Goal: Task Accomplishment & Management: Complete application form

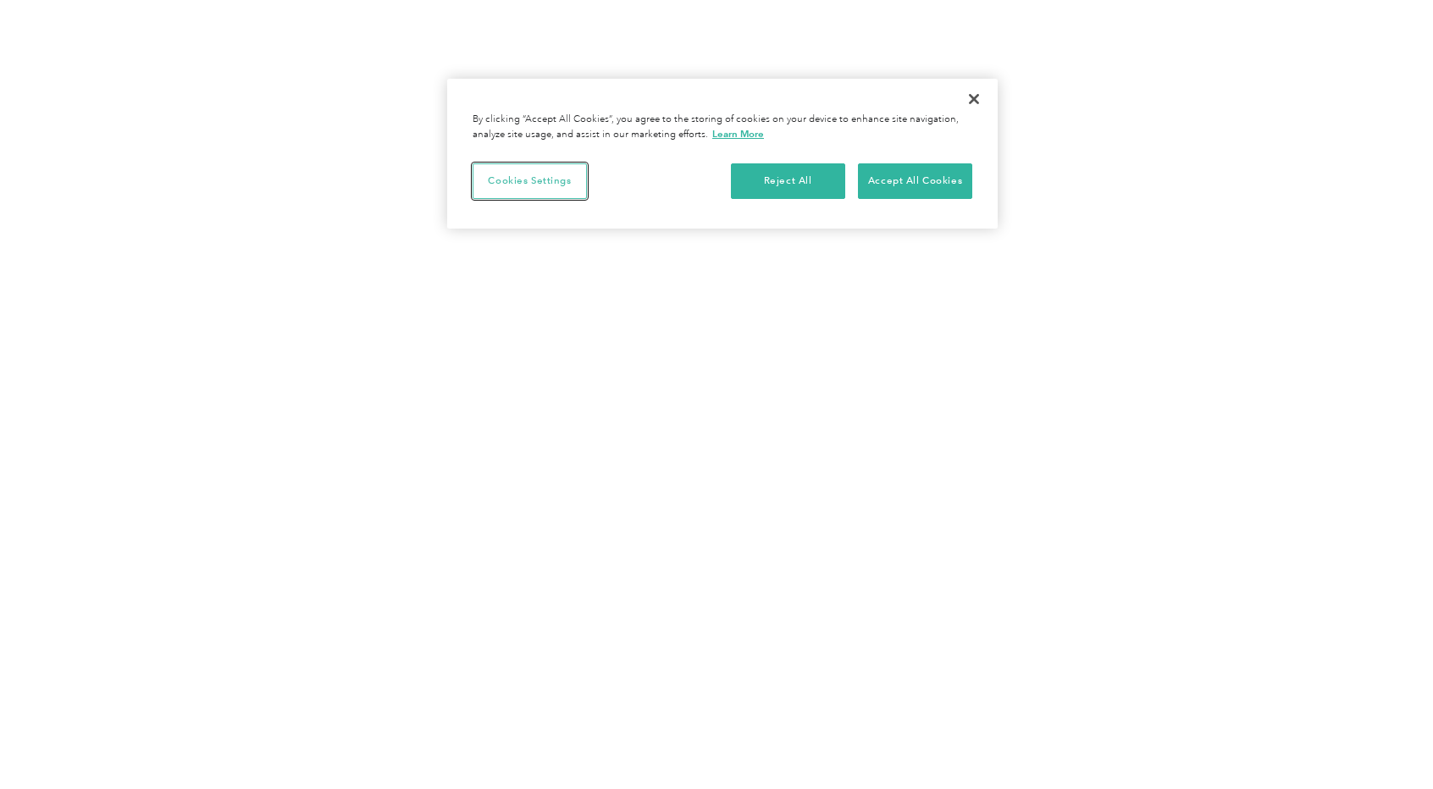
click at [549, 177] on button "Cookies Settings" at bounding box center [530, 181] width 114 height 36
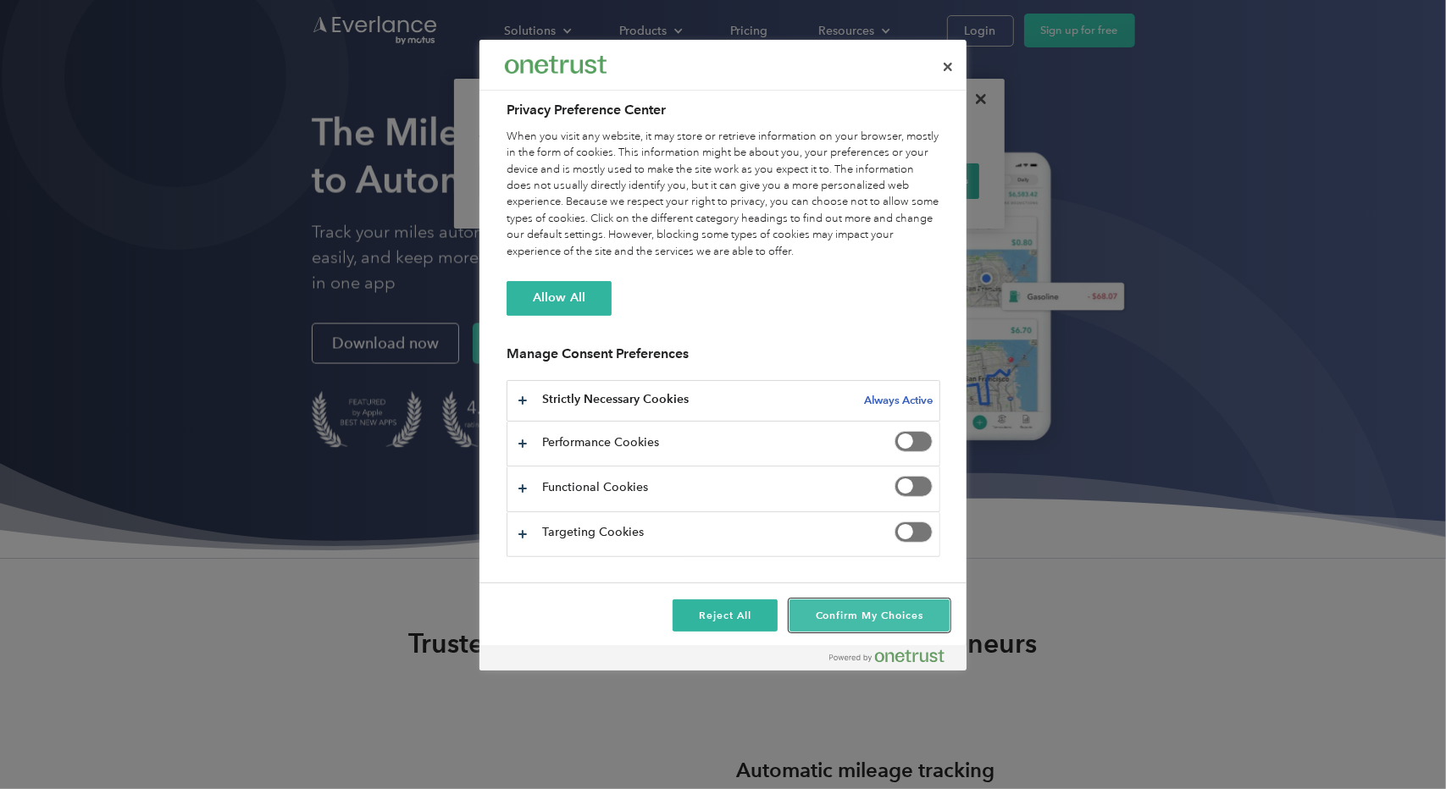
click at [847, 612] on button "Confirm My Choices" at bounding box center [869, 616] width 160 height 32
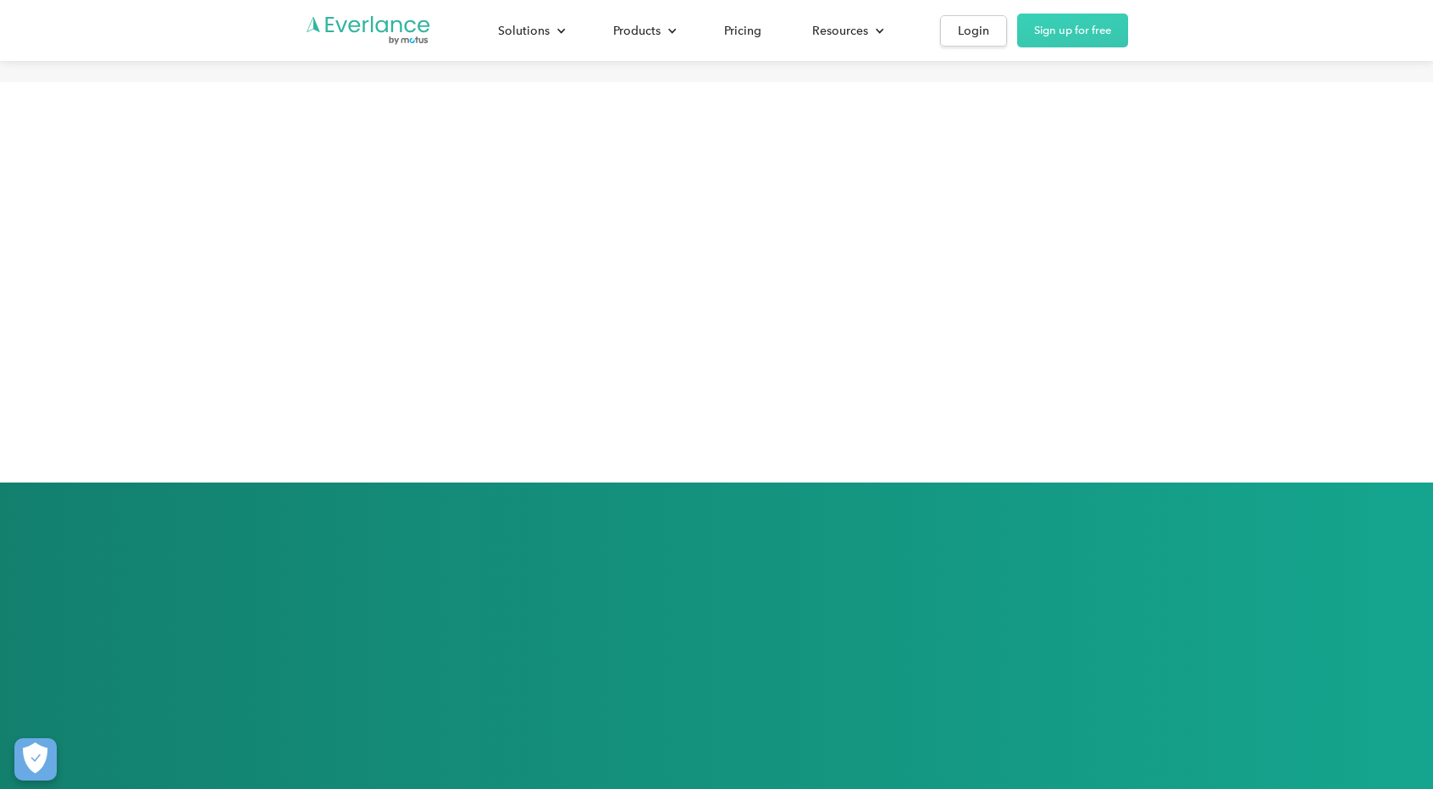
scroll to position [3557, 0]
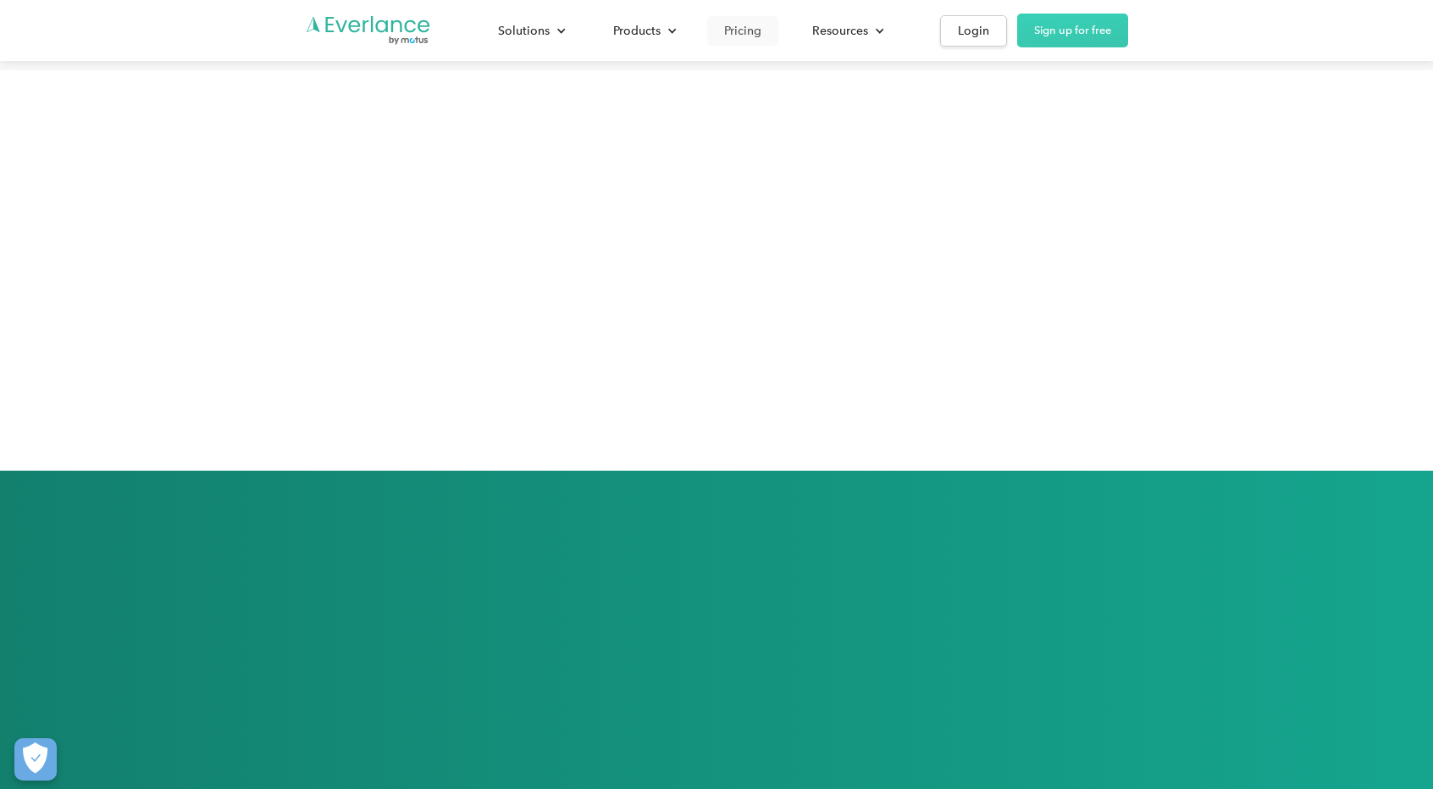
click at [761, 30] on div "Pricing" at bounding box center [742, 30] width 37 height 21
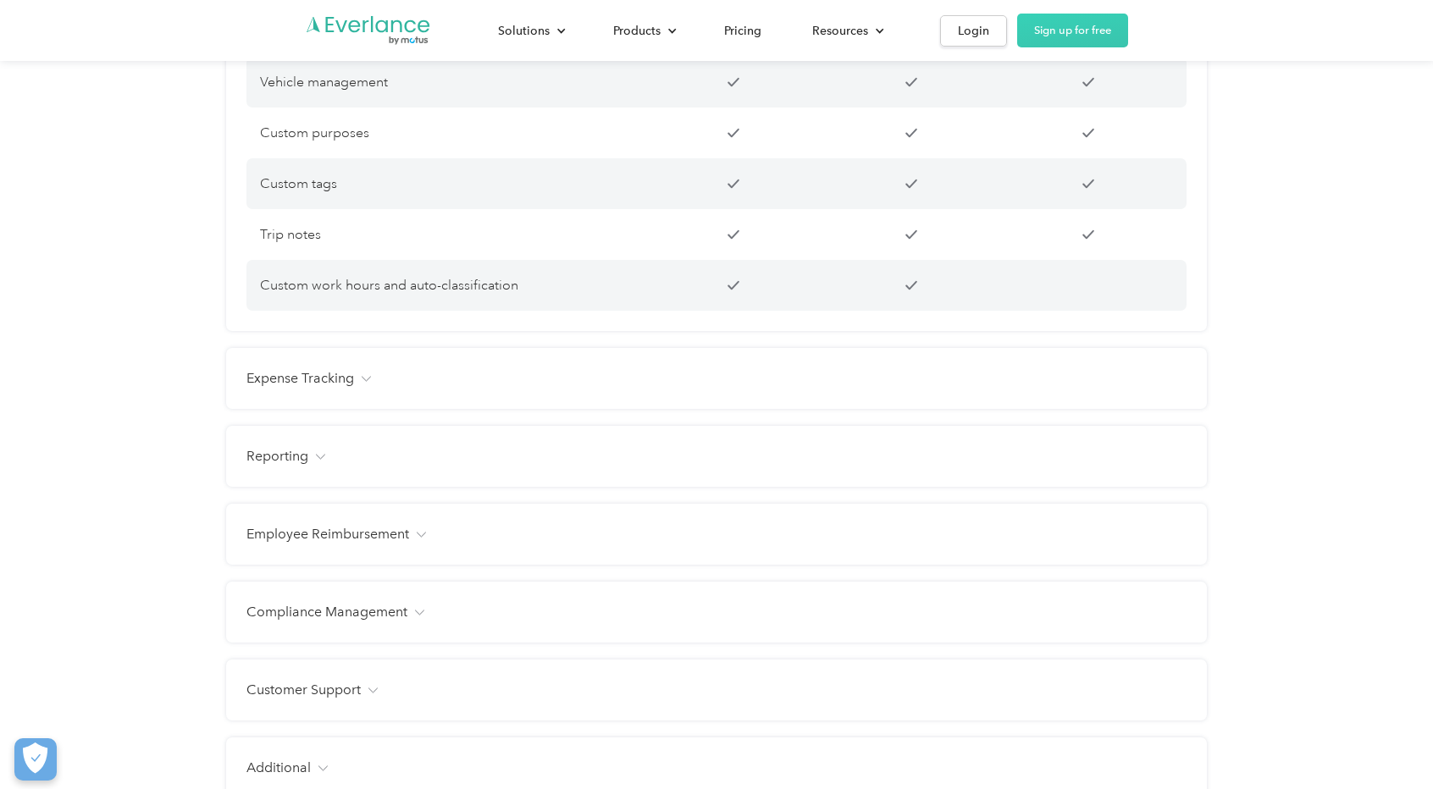
scroll to position [1779, 0]
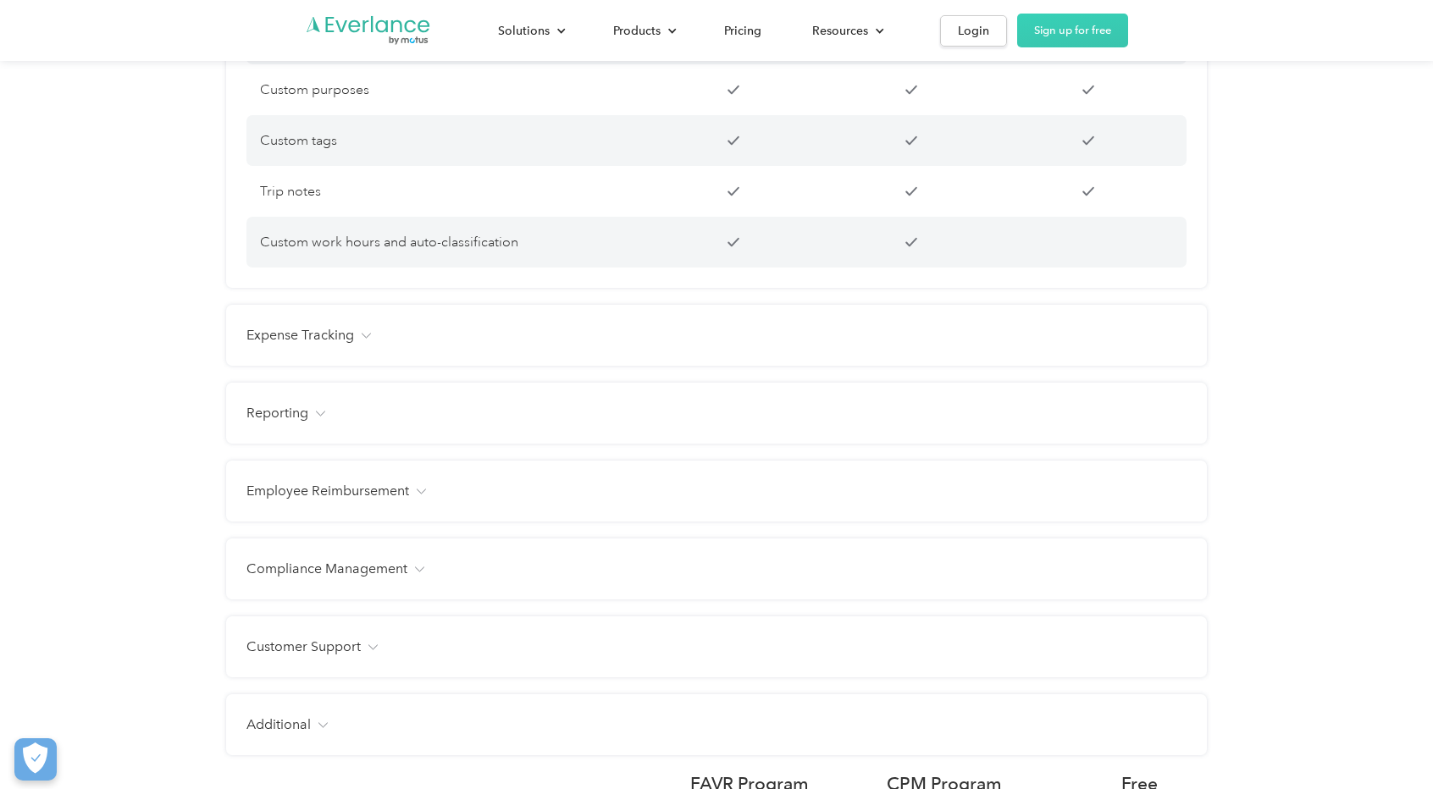
click at [372, 346] on div "Expense Tracking" at bounding box center [716, 335] width 940 height 20
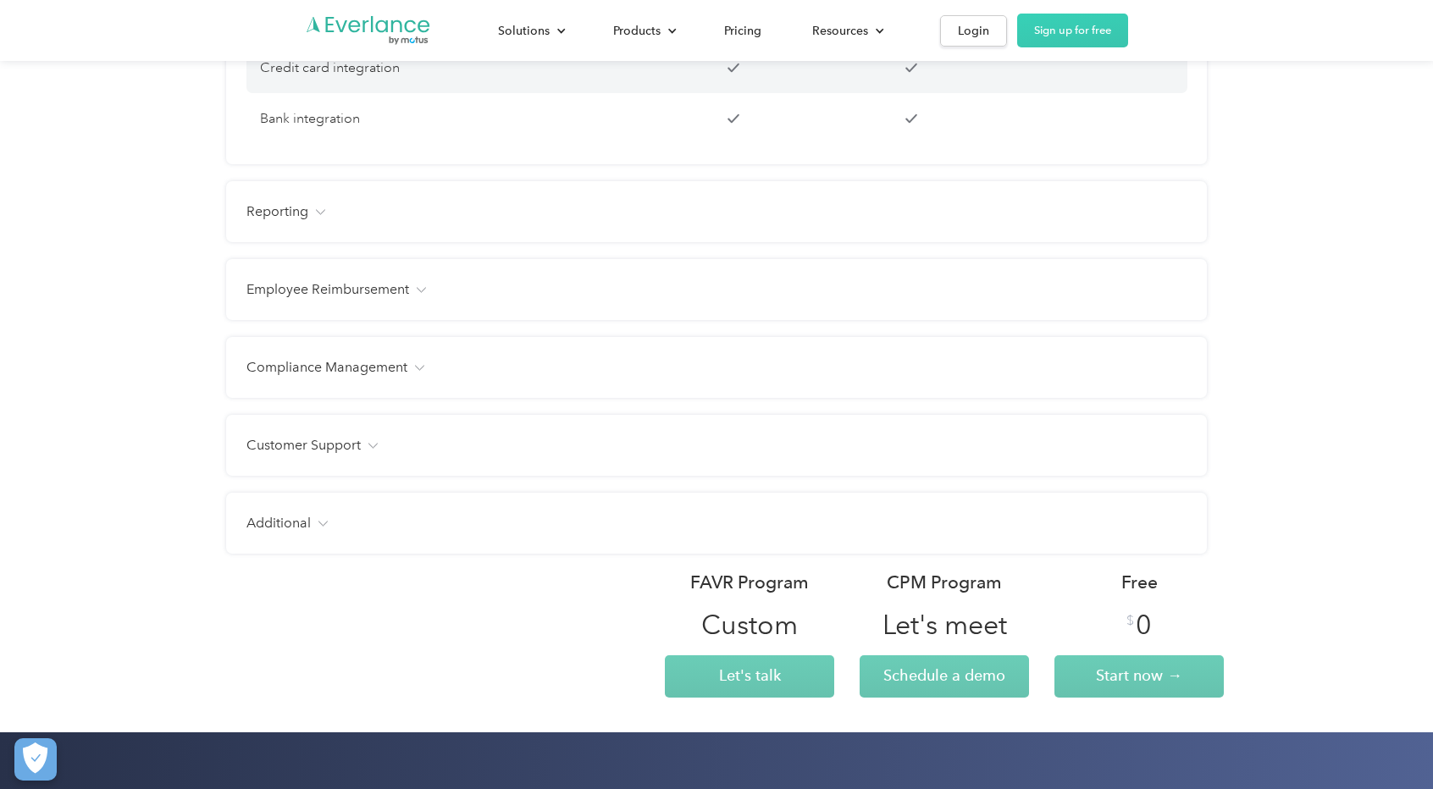
scroll to position [2202, 0]
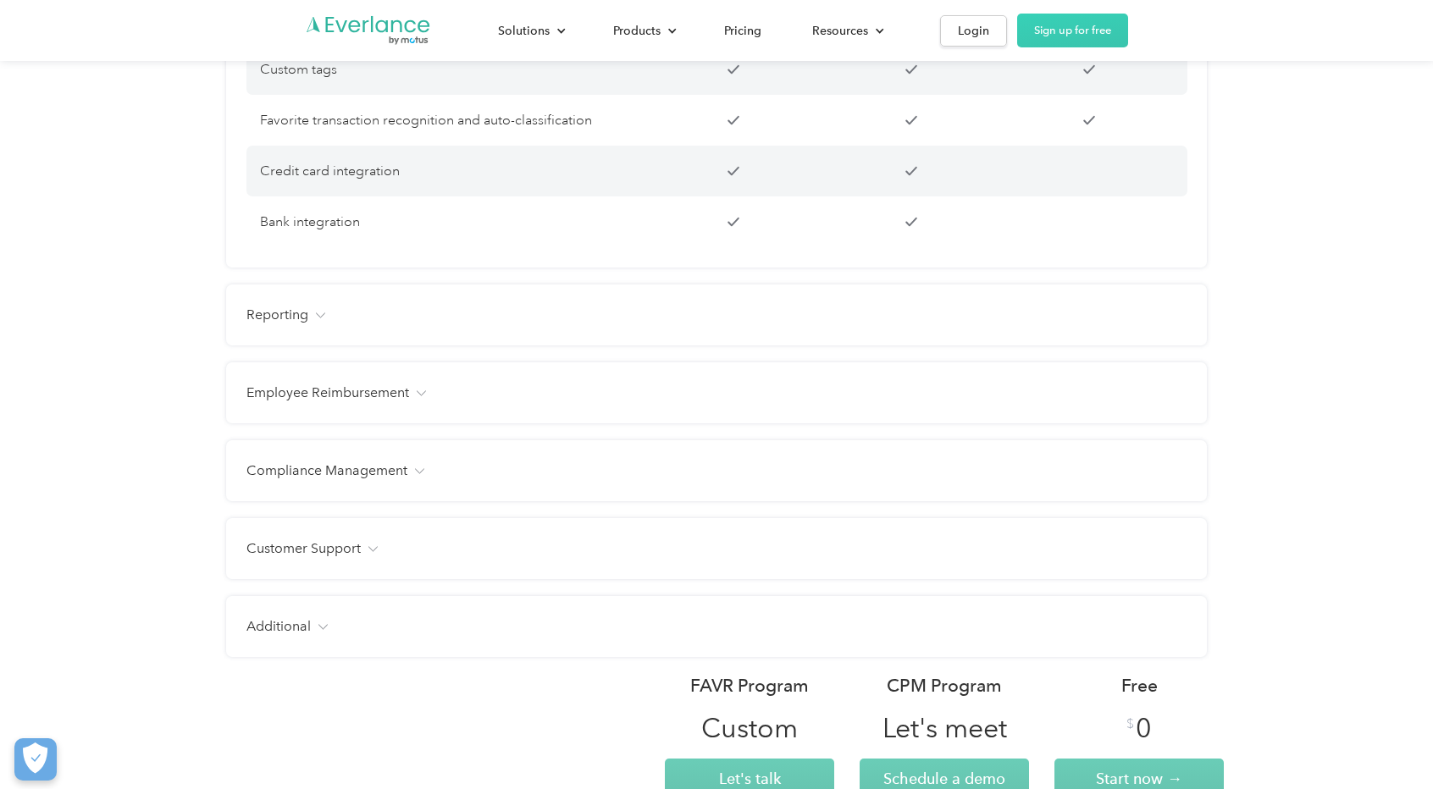
click at [419, 403] on div "Employee Reimbursement" at bounding box center [716, 393] width 940 height 20
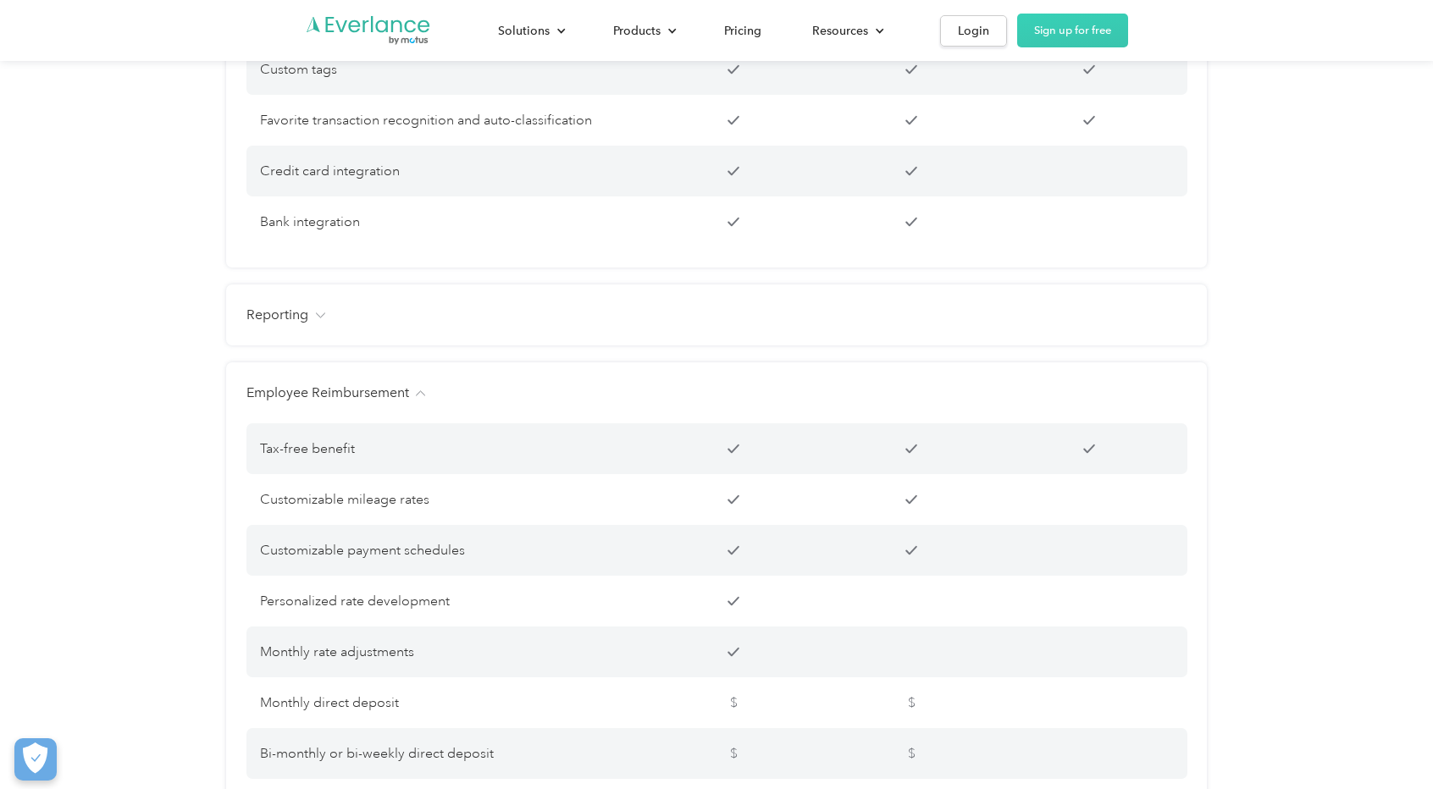
click at [315, 346] on div "Reporting Management dashboard Instant trip and expense visibility Full route m…" at bounding box center [716, 315] width 981 height 61
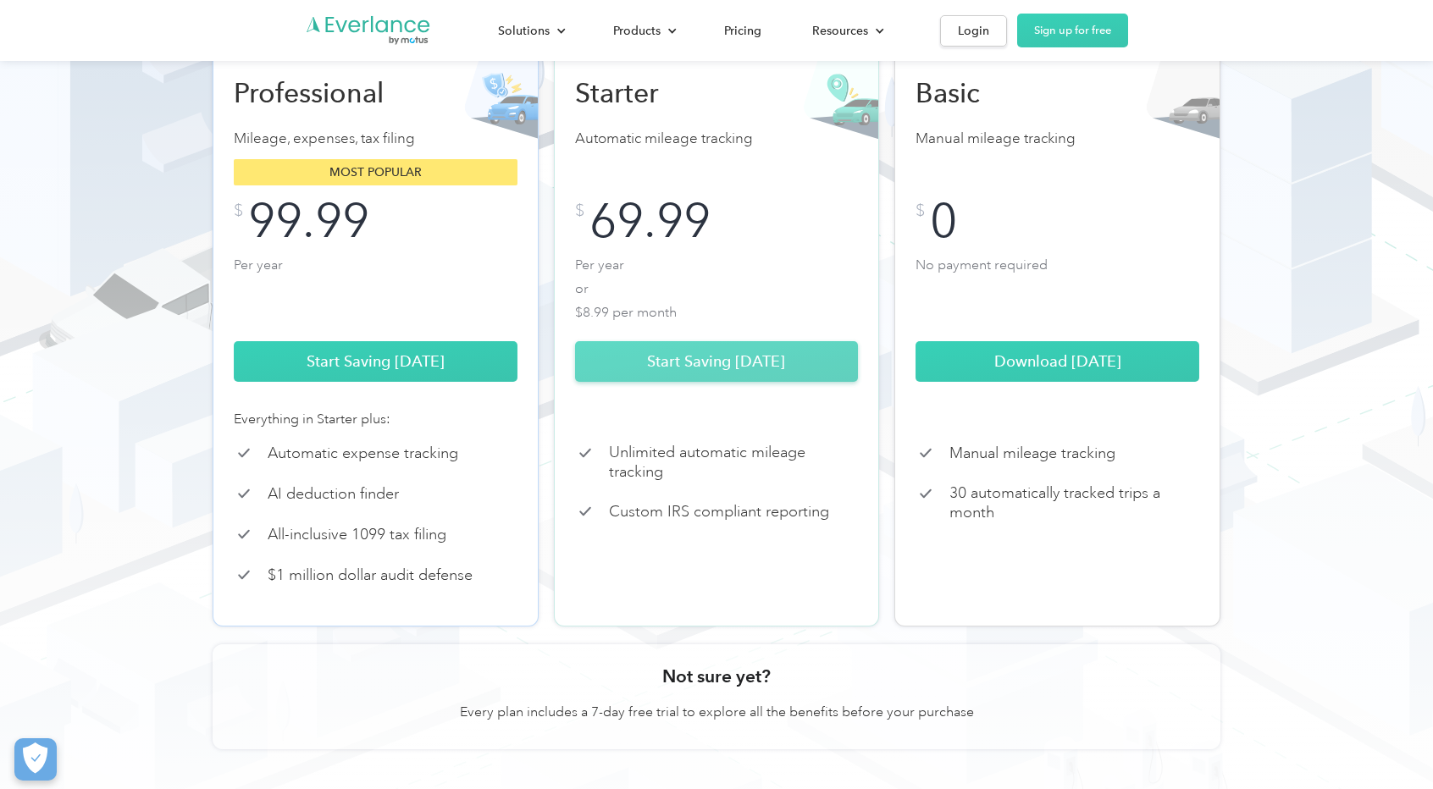
scroll to position [254, 0]
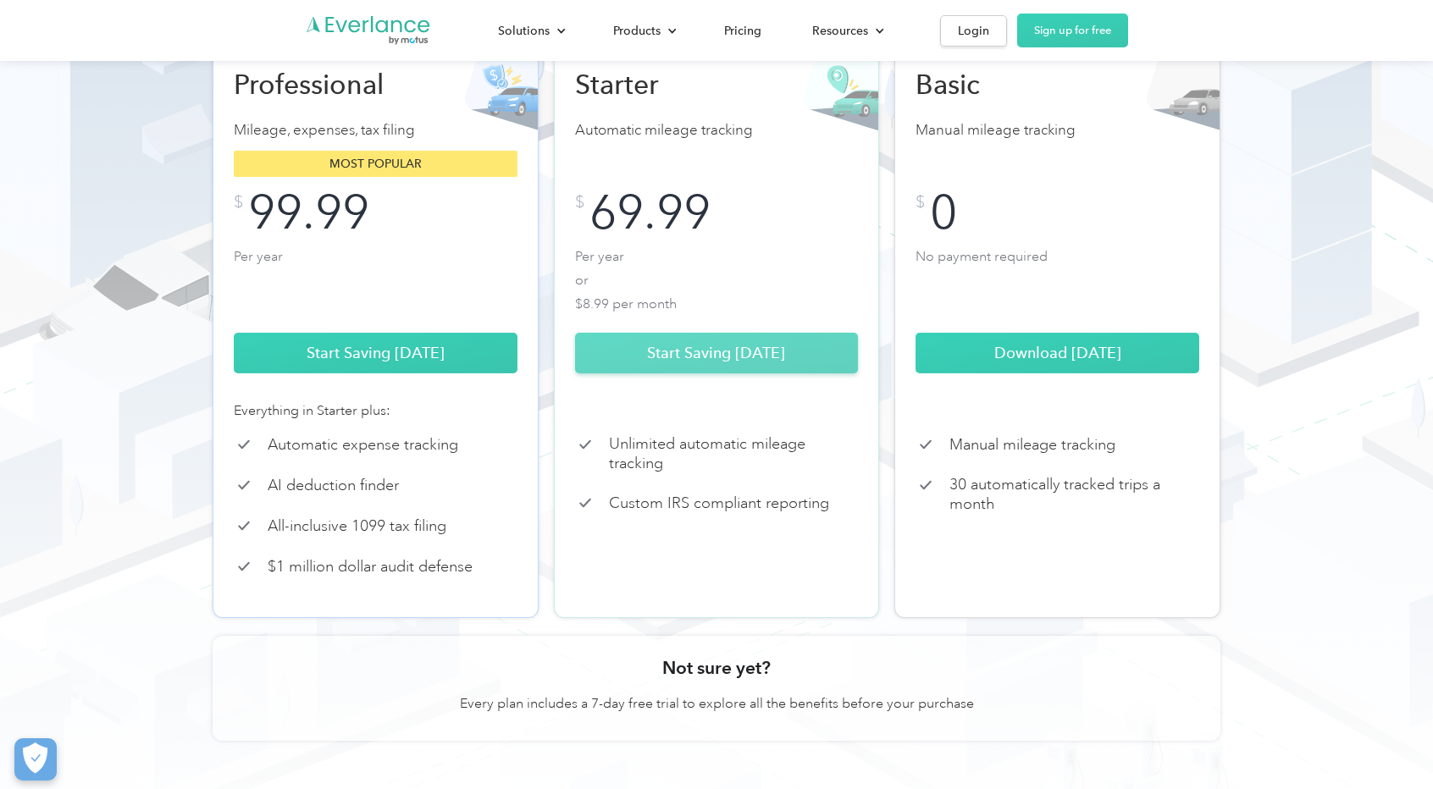
click at [696, 373] on link "Start Saving Today" at bounding box center [717, 353] width 284 height 41
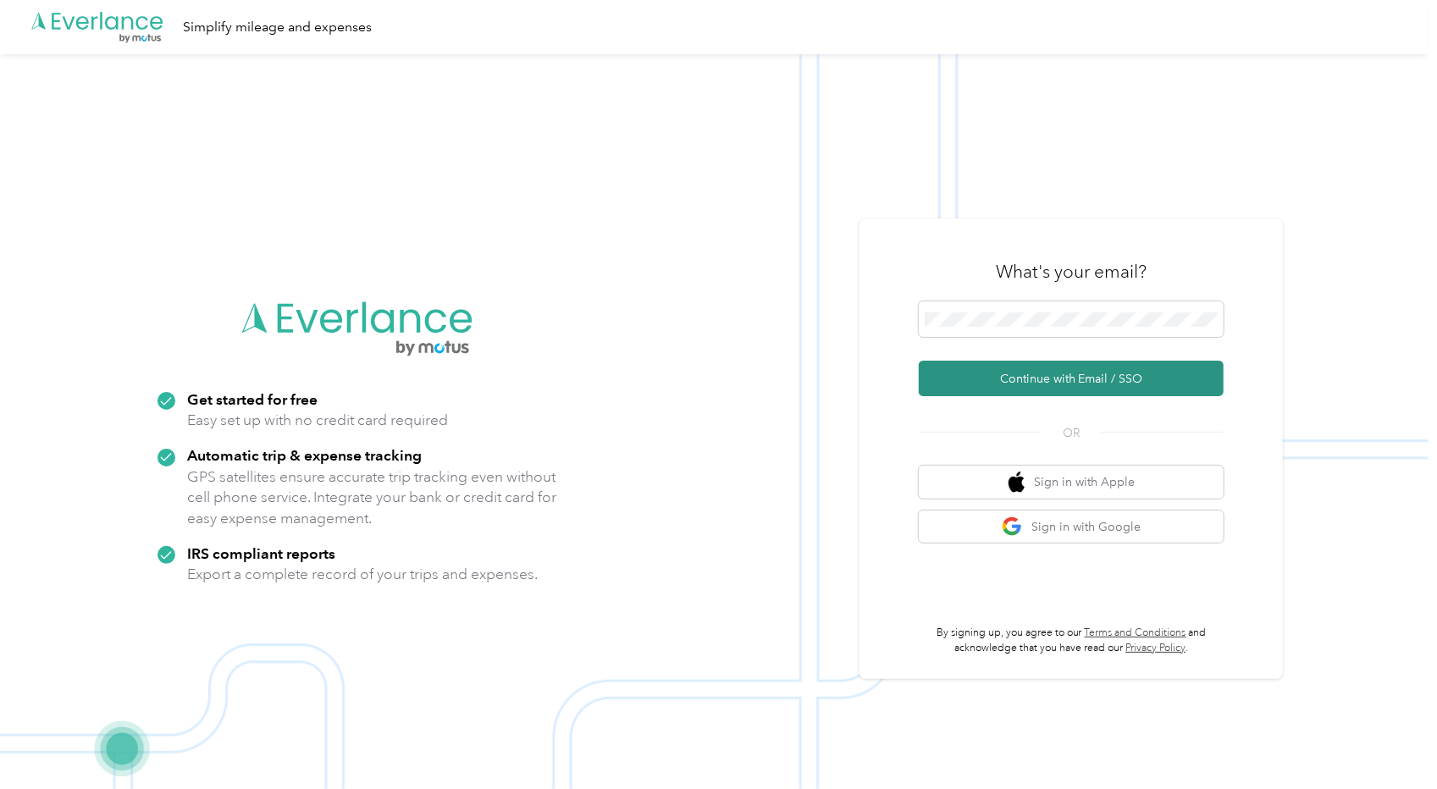
click at [1086, 382] on button "Continue with Email / SSO" at bounding box center [1071, 379] width 305 height 36
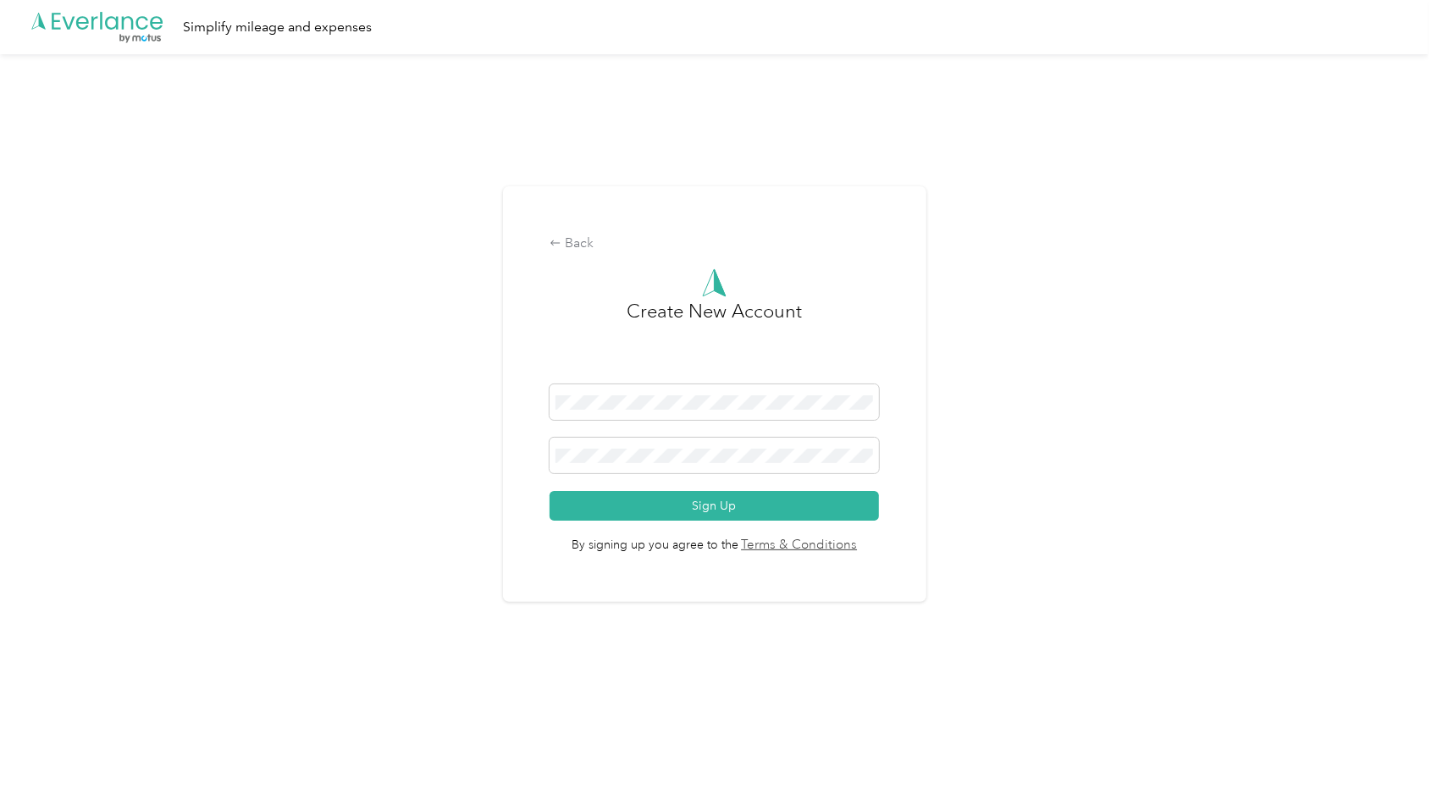
click at [74, 335] on div "Back Create New Account Sign Up By signing up you agree to the Terms & Conditio…" at bounding box center [714, 401] width 1429 height 694
click at [716, 507] on button "Sign Up" at bounding box center [714, 506] width 329 height 30
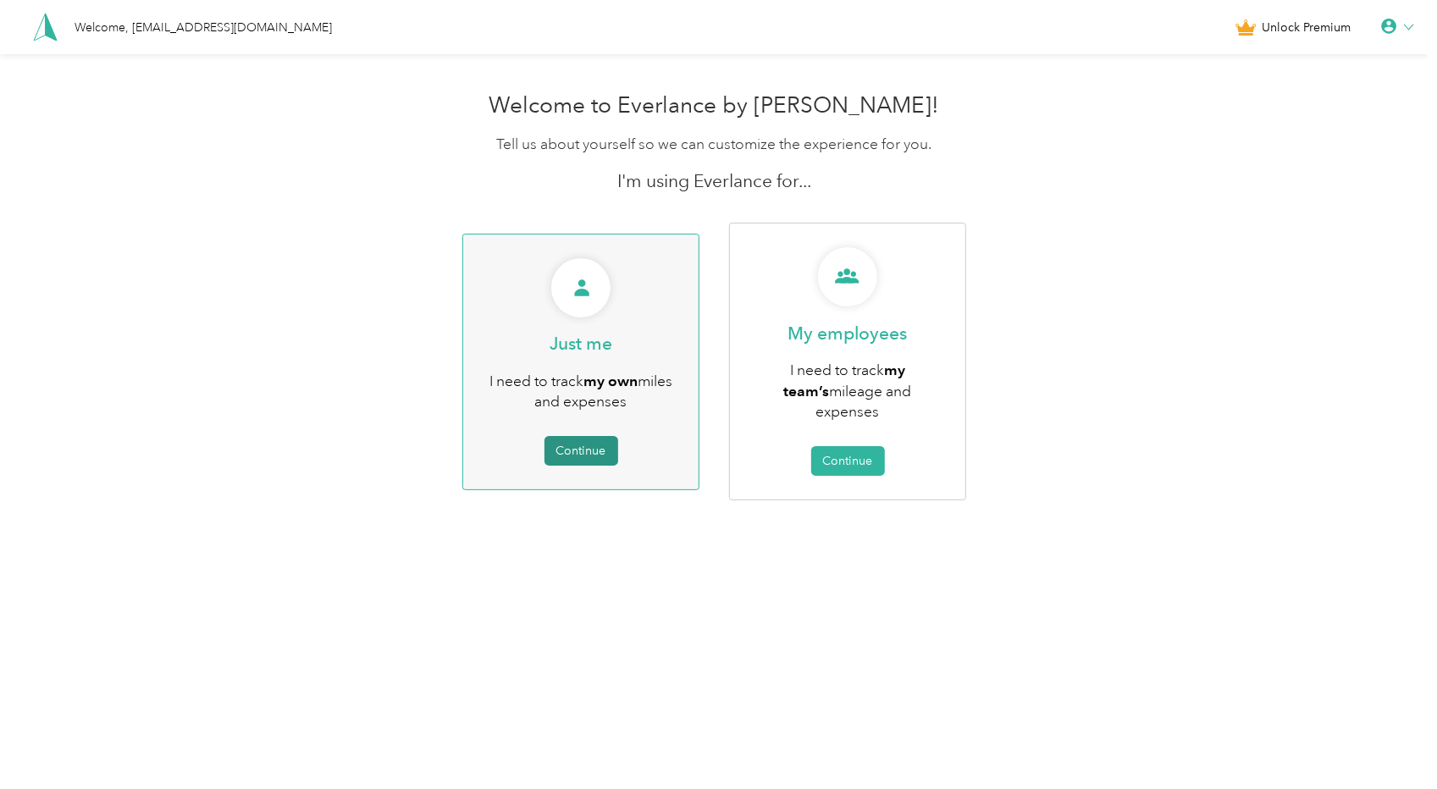
click at [578, 445] on button "Continue" at bounding box center [582, 451] width 74 height 30
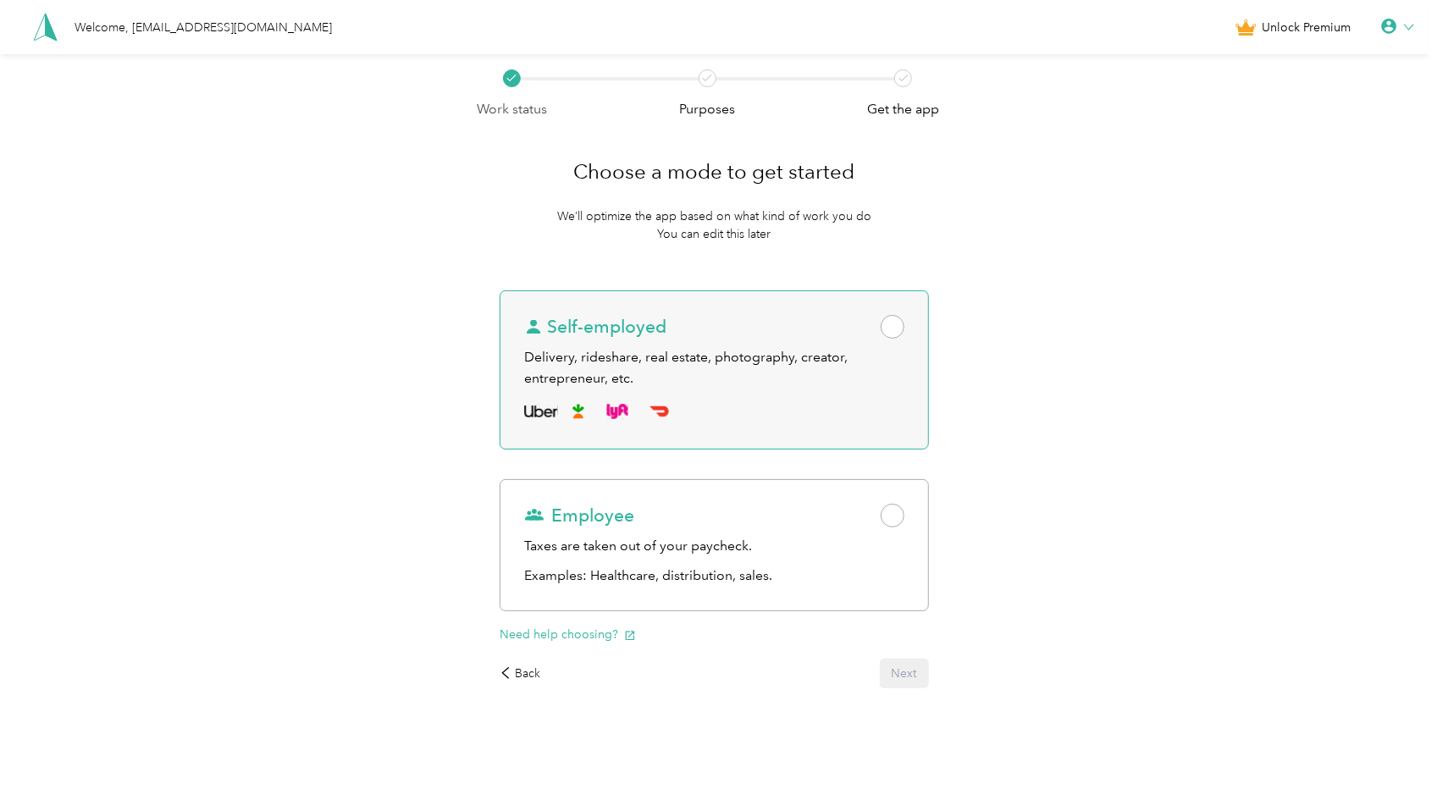
click at [904, 329] on span at bounding box center [893, 327] width 24 height 24
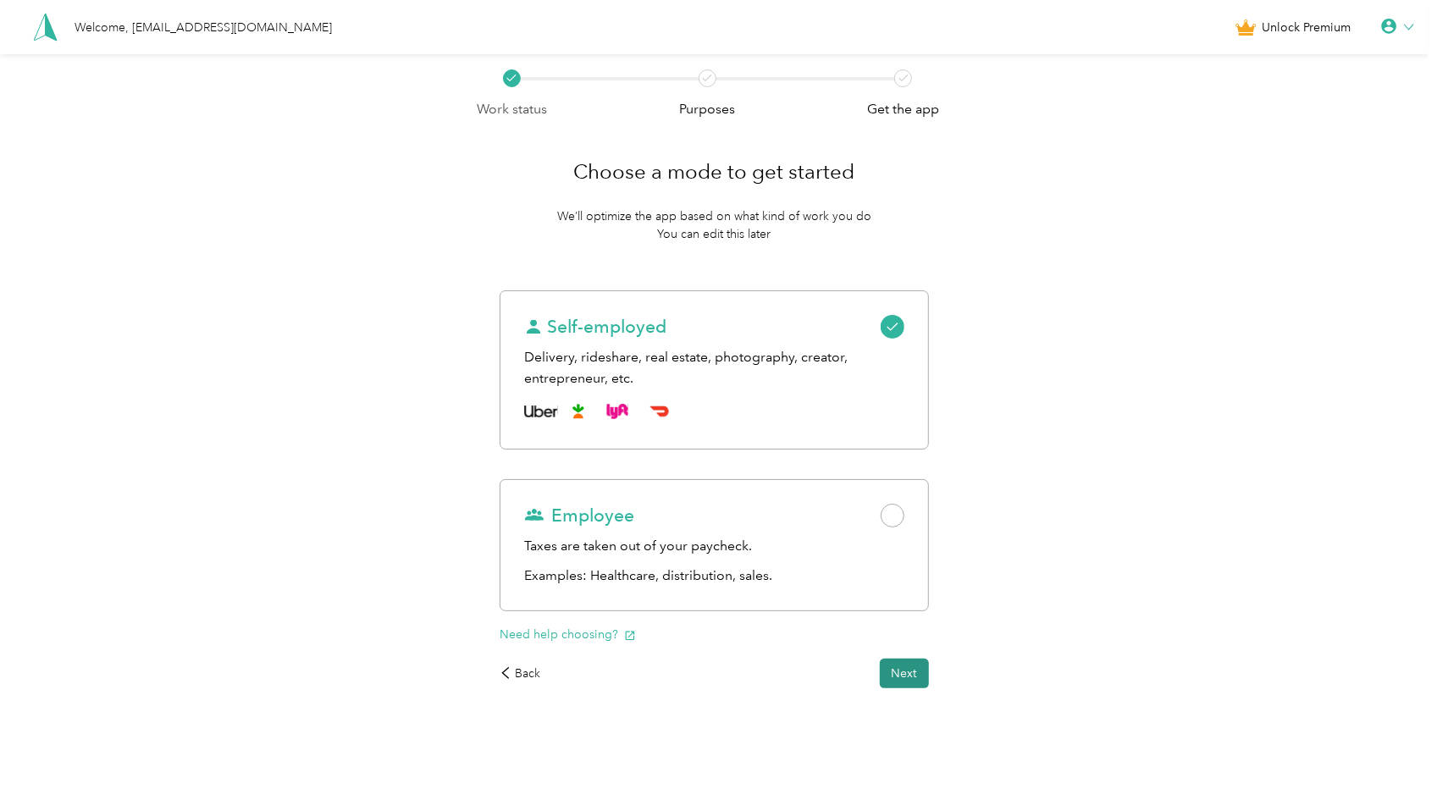
click at [918, 672] on button "Next" at bounding box center [904, 674] width 49 height 30
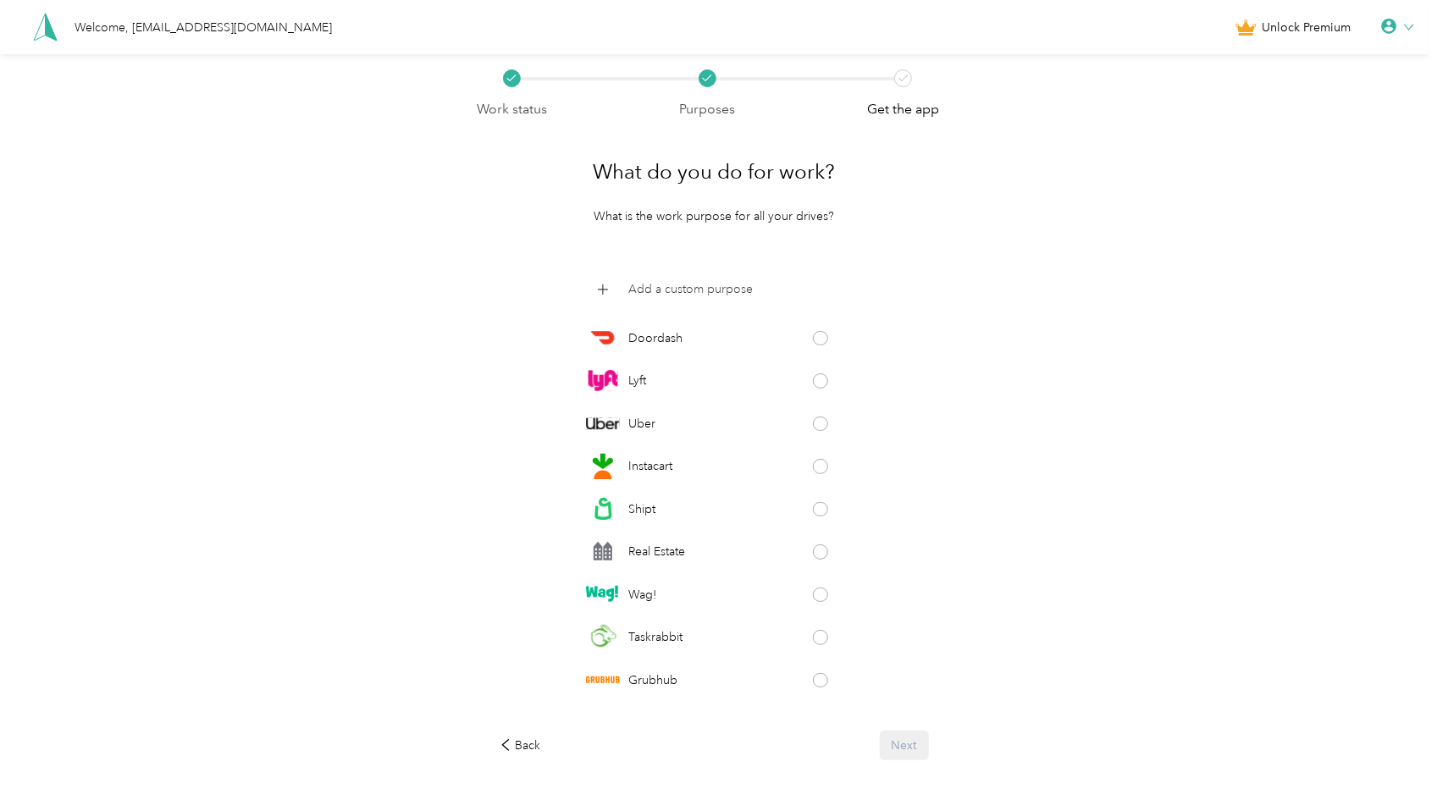
click at [645, 287] on p "Add a custom purpose" at bounding box center [690, 289] width 124 height 18
click at [762, 268] on div "What do you do for work? What is the work purpose for all your drives? Doordash…" at bounding box center [714, 449] width 476 height 661
click at [836, 290] on icon at bounding box center [831, 286] width 10 height 10
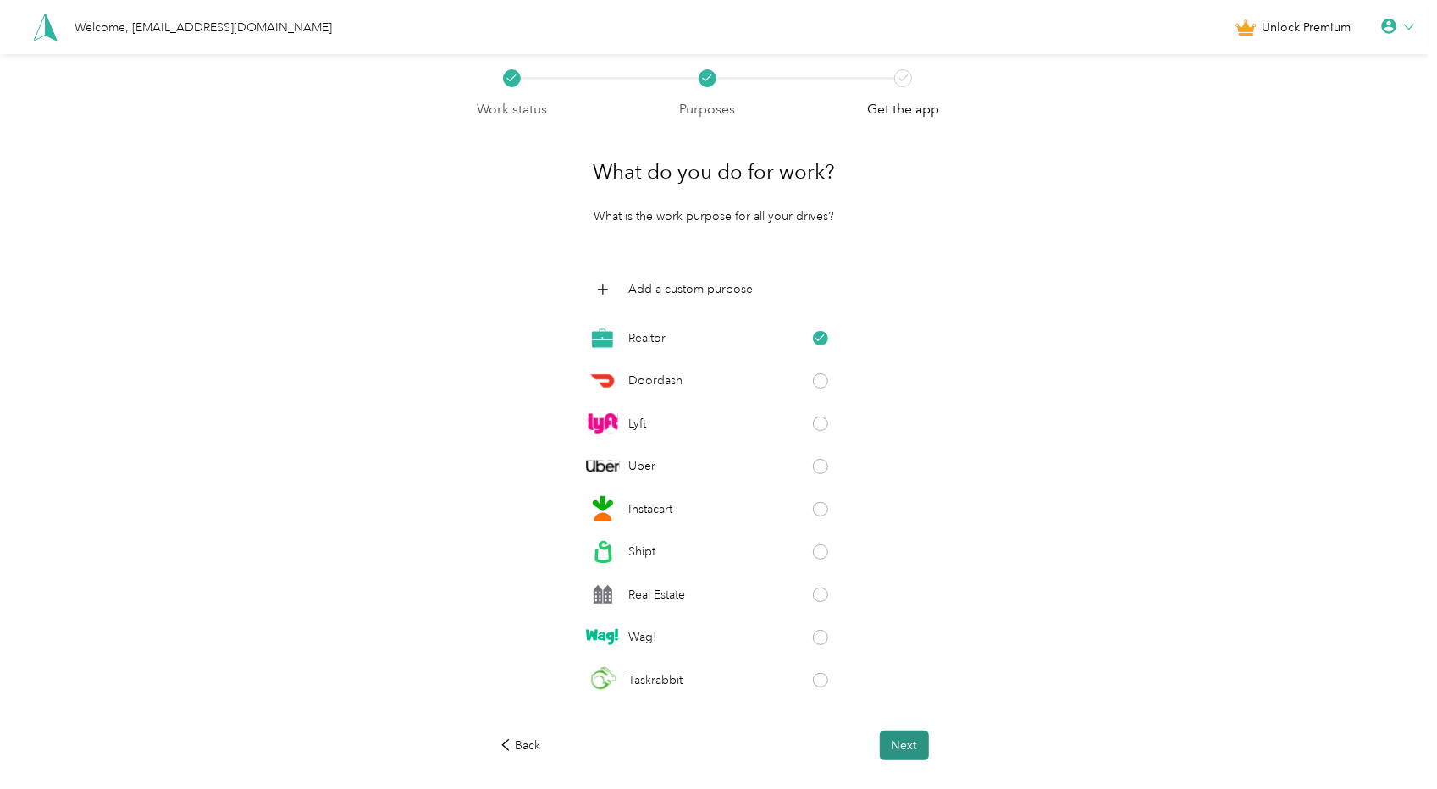
click at [921, 736] on button "Next" at bounding box center [904, 746] width 49 height 30
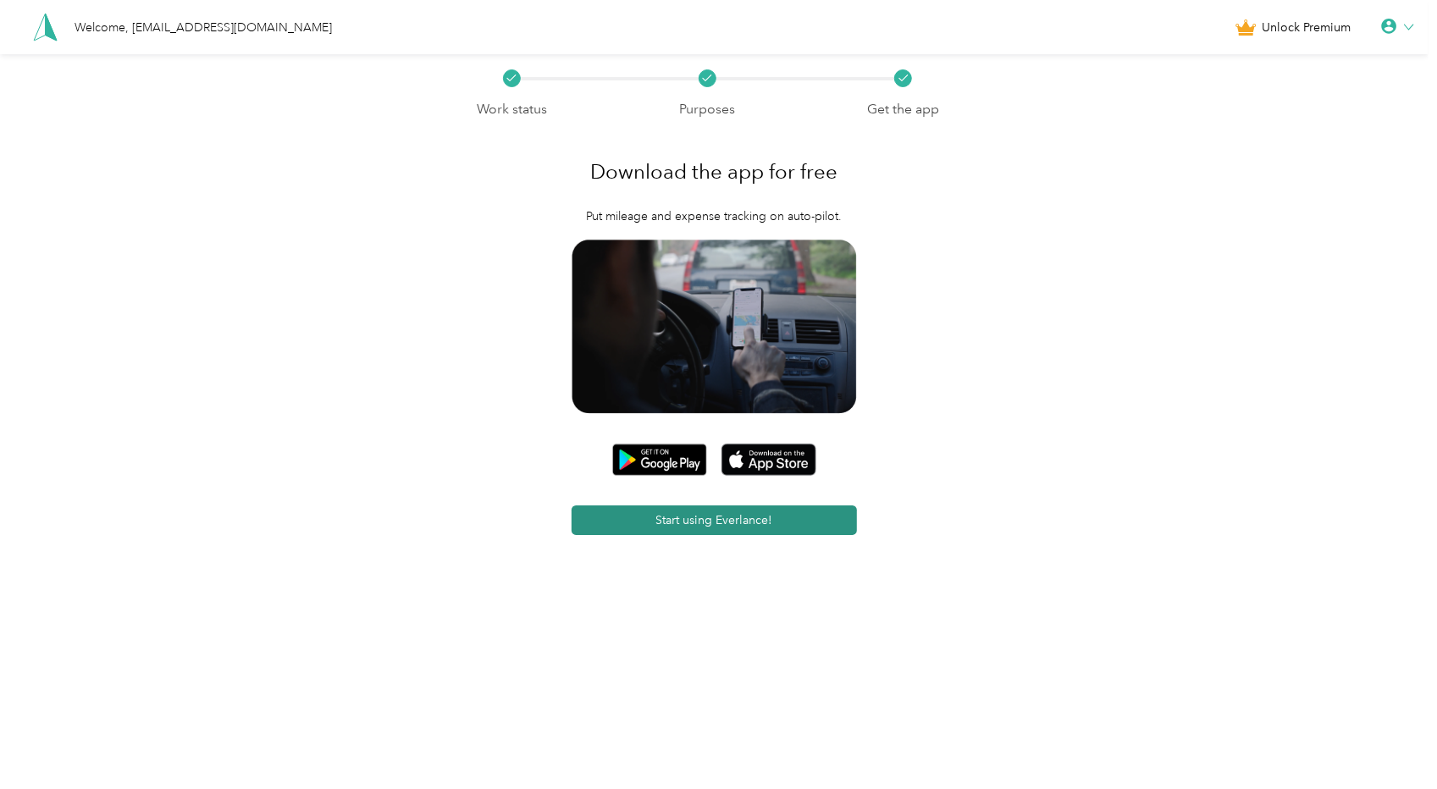
click at [732, 509] on button "Start using Everlance!" at bounding box center [715, 521] width 286 height 30
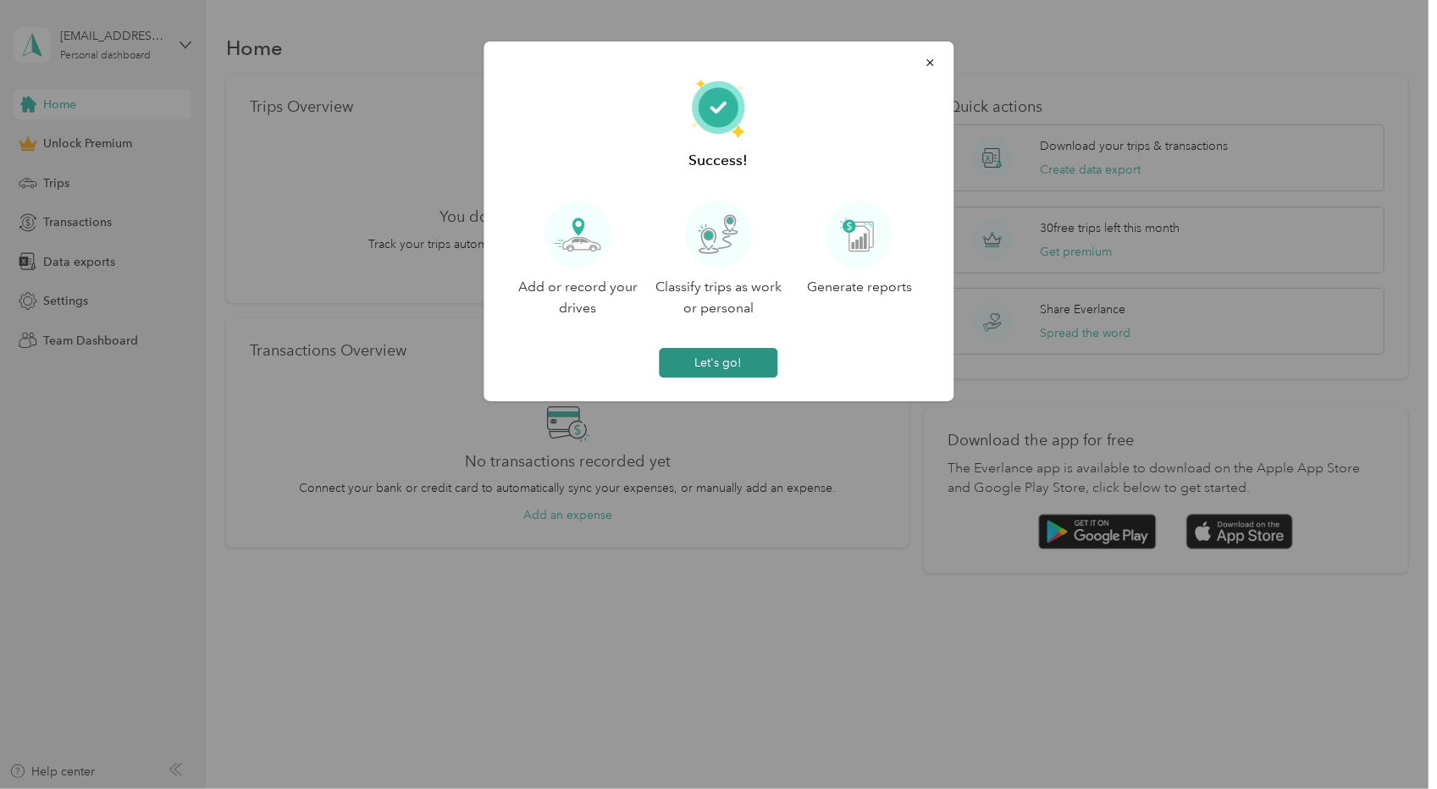
click at [729, 365] on button "Let's go!" at bounding box center [719, 363] width 119 height 30
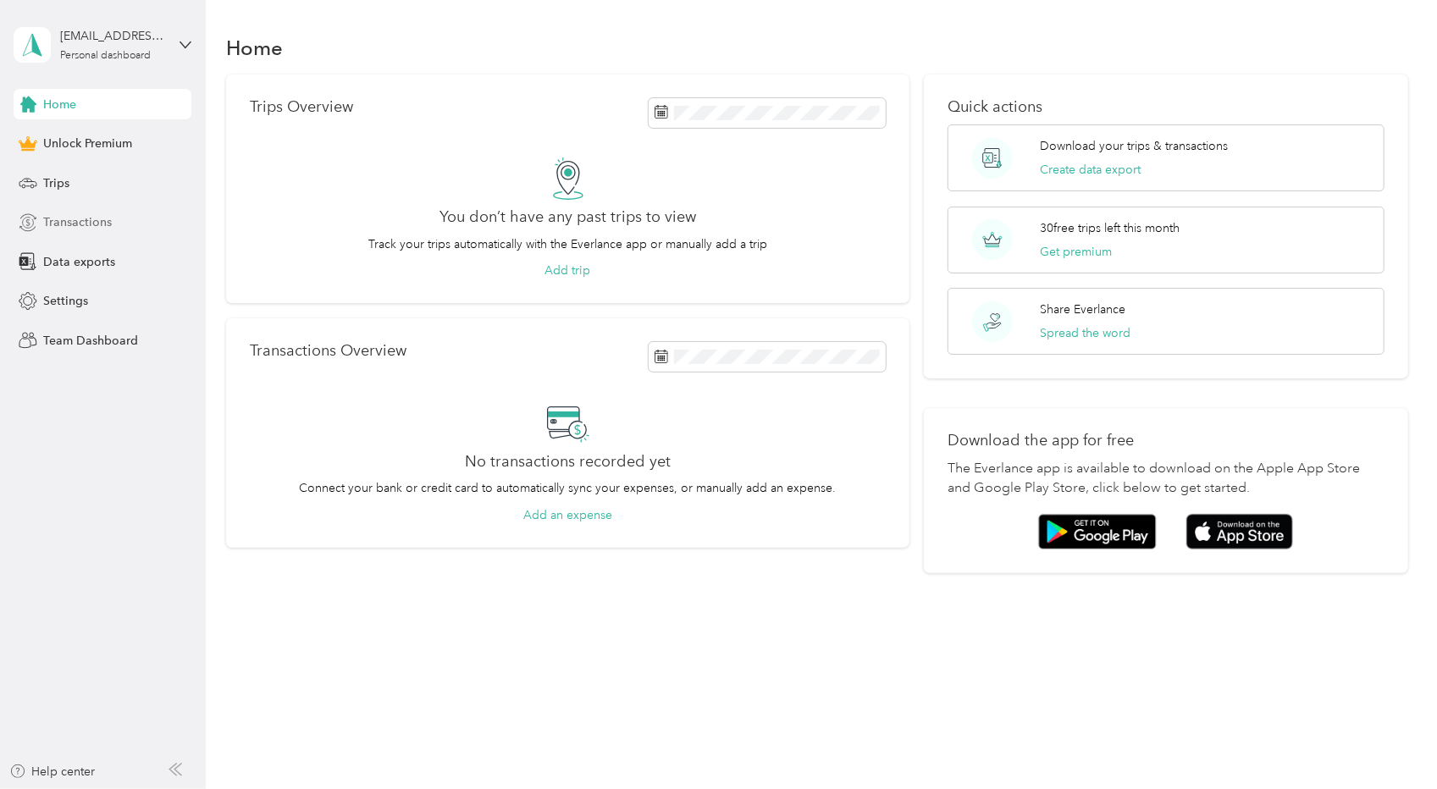
click at [58, 214] on span "Transactions" at bounding box center [77, 222] width 69 height 18
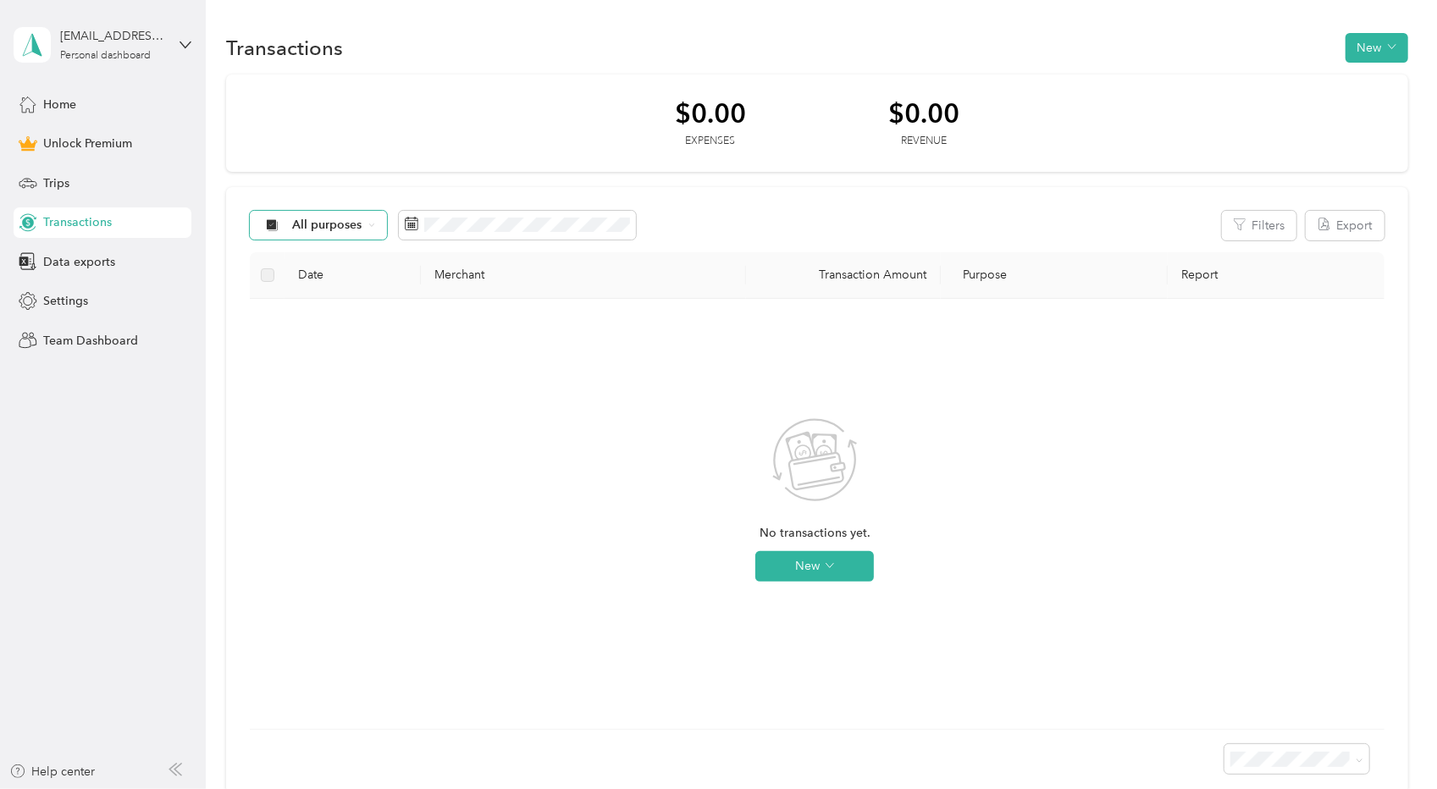
click at [342, 224] on span "All purposes" at bounding box center [327, 225] width 70 height 12
click at [816, 581] on button "New" at bounding box center [814, 566] width 119 height 30
click at [828, 603] on span "Expense" at bounding box center [839, 599] width 46 height 18
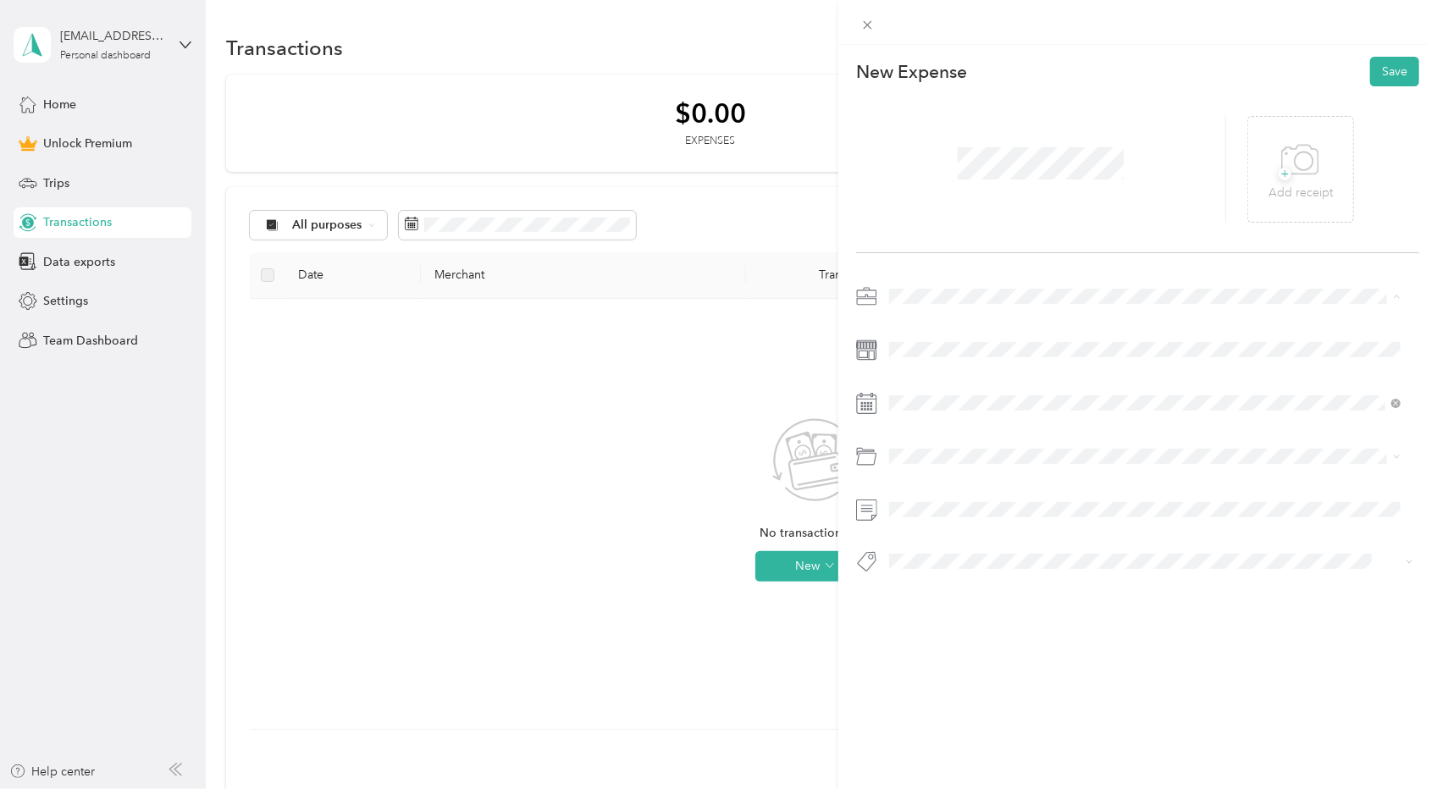
click at [1145, 185] on div at bounding box center [1041, 169] width 371 height 107
click at [932, 355] on div "Personal" at bounding box center [1134, 347] width 479 height 18
click at [951, 72] on p "New Expense" at bounding box center [911, 72] width 111 height 24
click at [1107, 611] on button "Add tag Horses and Pets" at bounding box center [1145, 613] width 153 height 30
click at [1008, 447] on span at bounding box center [1151, 456] width 536 height 27
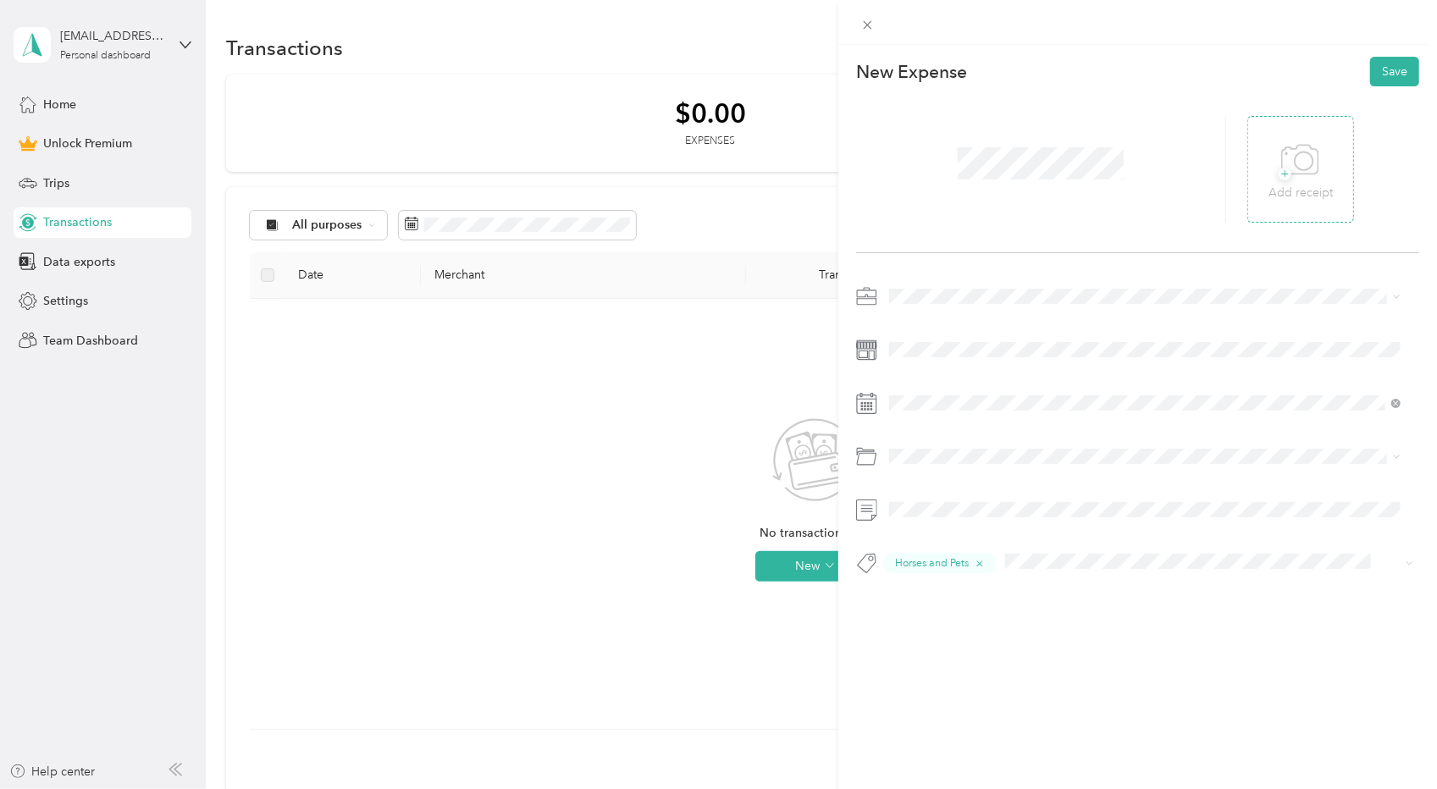
click at [1280, 168] on span "+" at bounding box center [1285, 174] width 13 height 13
click at [924, 74] on p "New Expense" at bounding box center [911, 72] width 111 height 24
click at [1382, 79] on button "Save" at bounding box center [1394, 72] width 49 height 30
click at [1386, 70] on button "Save" at bounding box center [1394, 72] width 49 height 30
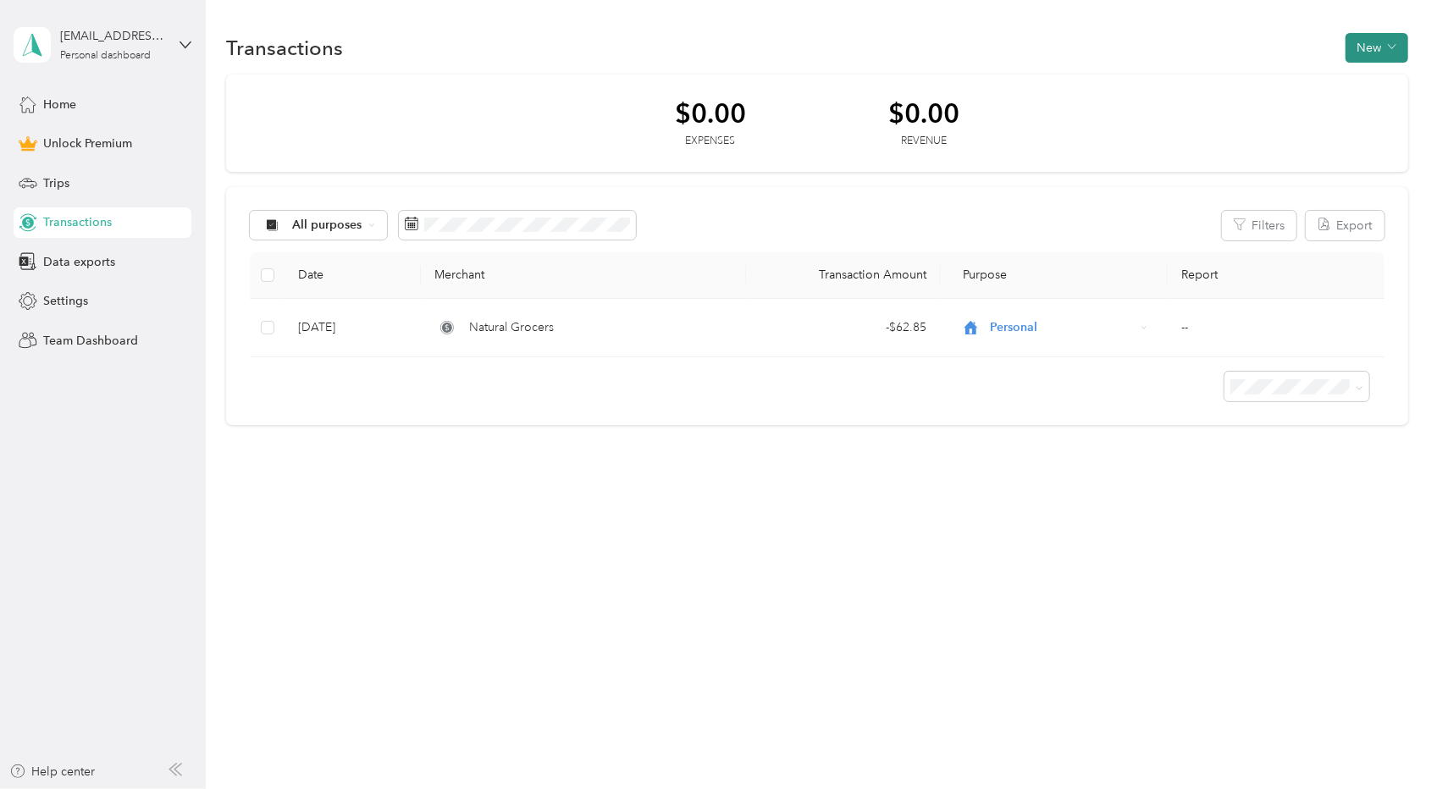
click at [1370, 56] on button "New" at bounding box center [1377, 48] width 63 height 30
click at [1377, 83] on span "Expense" at bounding box center [1381, 80] width 46 height 18
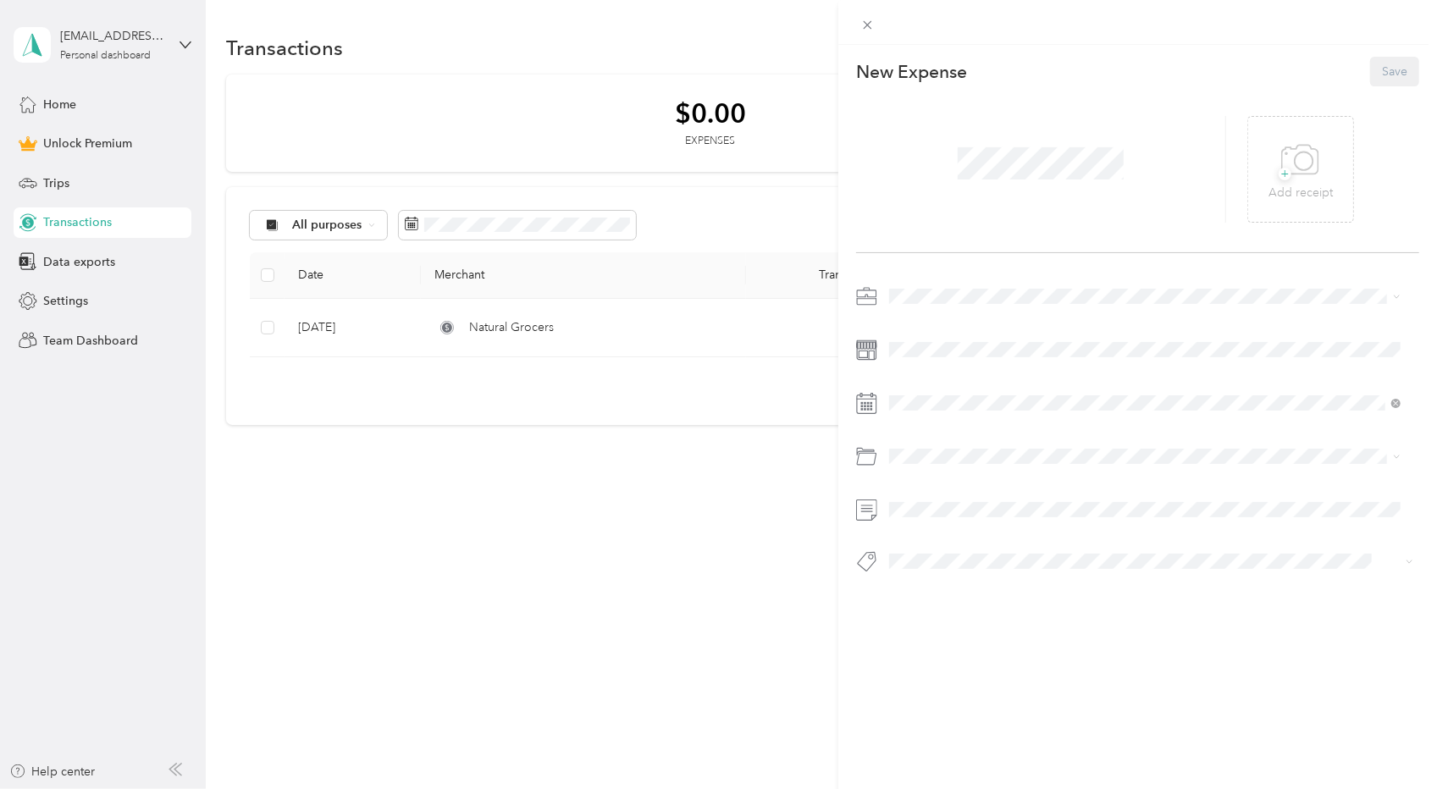
click at [557, 584] on div "This expense cannot be edited because it is either under review, approved, or p…" at bounding box center [718, 394] width 1437 height 789
